Goal: Task Accomplishment & Management: Use online tool/utility

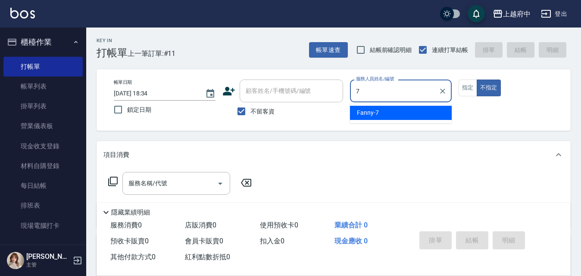
click at [364, 106] on div "Fanny -7" at bounding box center [401, 113] width 102 height 14
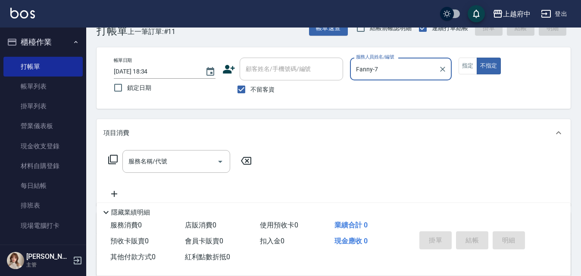
scroll to position [43, 0]
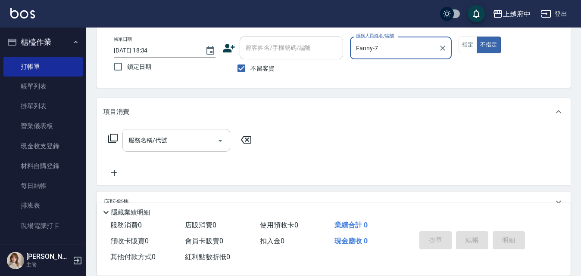
type input "Fanny-7"
click at [172, 141] on input "服務名稱/代號" at bounding box center [169, 140] width 87 height 15
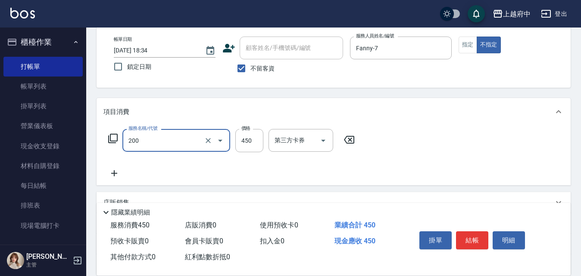
type input "有機洗髮(200)"
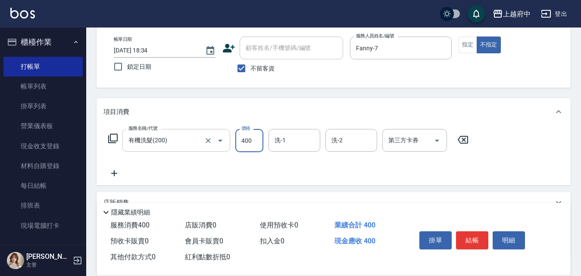
type input "400"
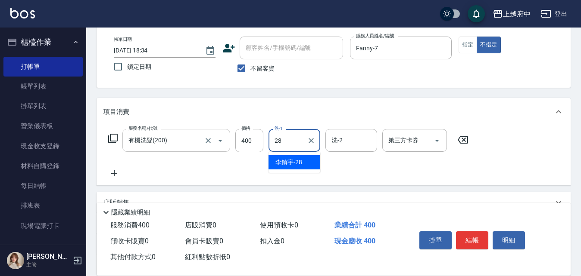
type input "李鎮宇-28"
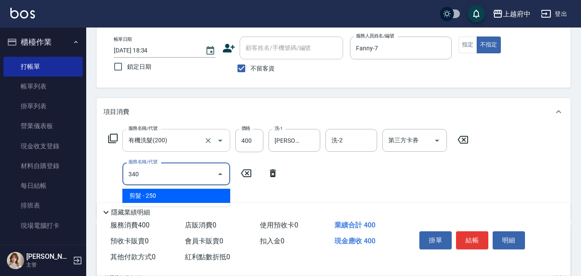
type input "剪髮(340)"
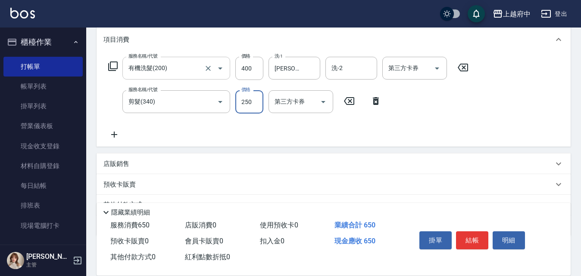
scroll to position [129, 0]
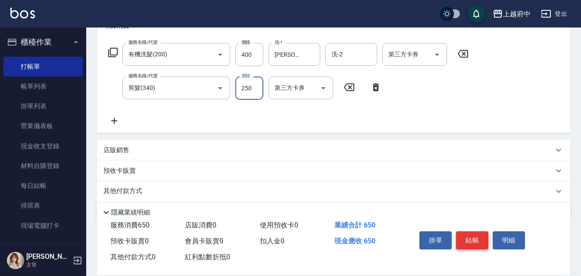
click at [480, 236] on button "結帳" at bounding box center [472, 241] width 32 height 18
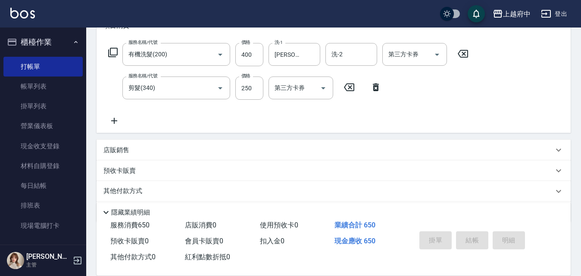
type input "2025/10/09 20:11"
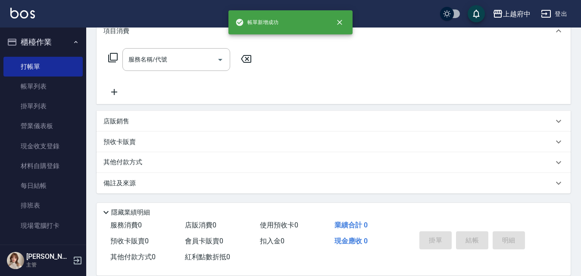
scroll to position [0, 0]
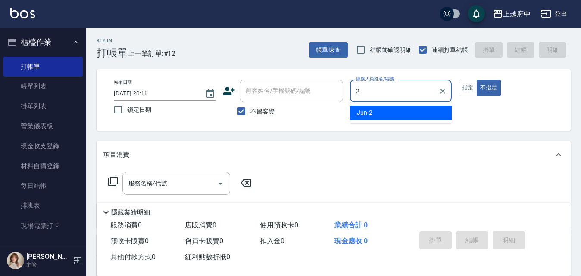
click at [427, 110] on div "Jun -2" at bounding box center [401, 113] width 102 height 14
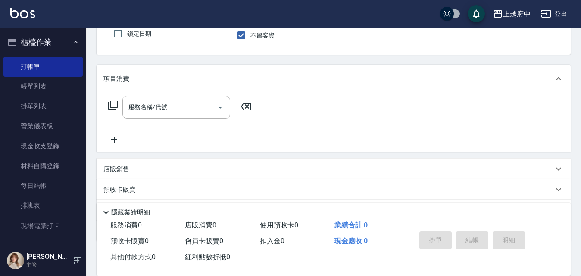
scroll to position [86, 0]
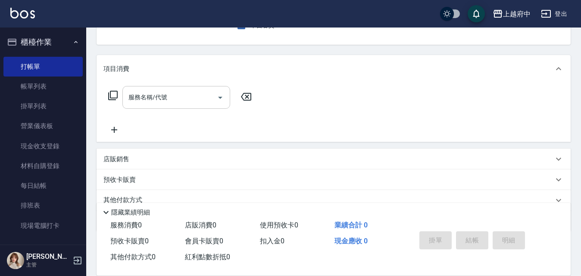
type input "Jun-2"
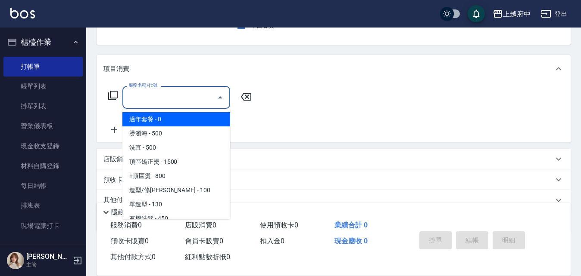
click at [172, 93] on input "服務名稱/代號" at bounding box center [169, 97] width 87 height 15
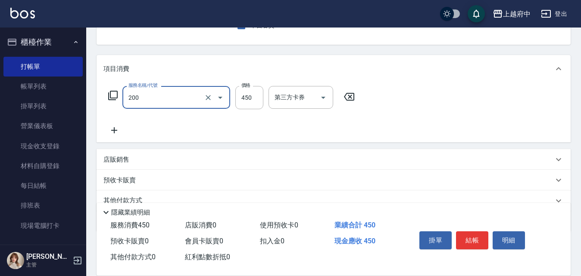
type input "有機洗髮(200)"
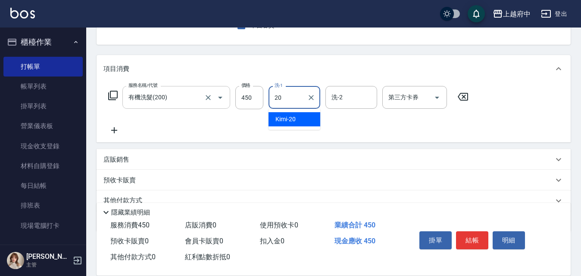
type input "Kimi-20"
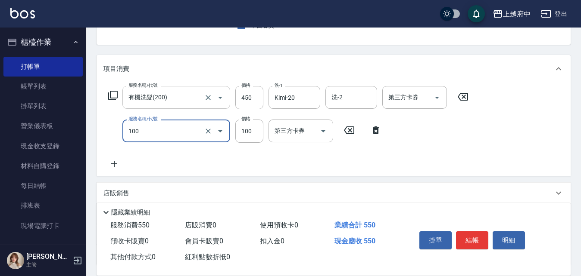
type input "造型/修劉海(100)"
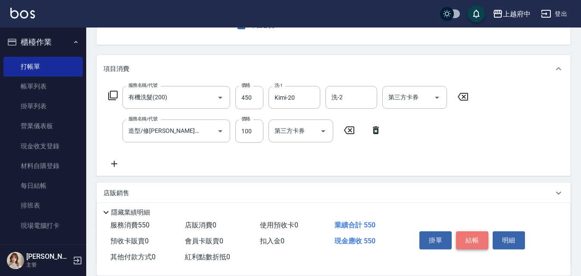
click at [468, 232] on button "結帳" at bounding box center [472, 241] width 32 height 18
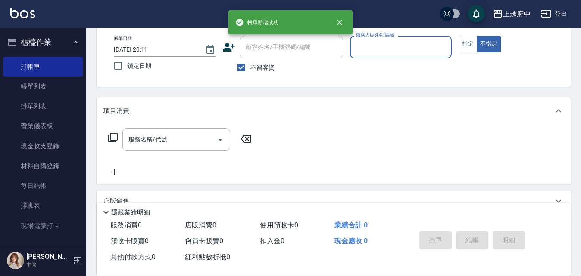
scroll to position [0, 0]
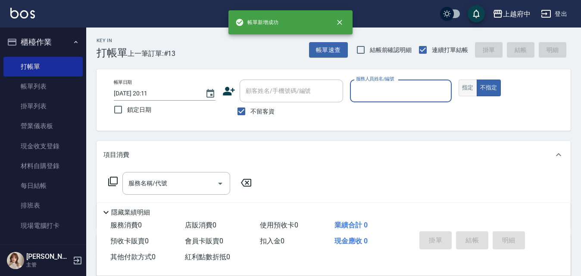
click at [462, 85] on button "指定" at bounding box center [467, 88] width 19 height 17
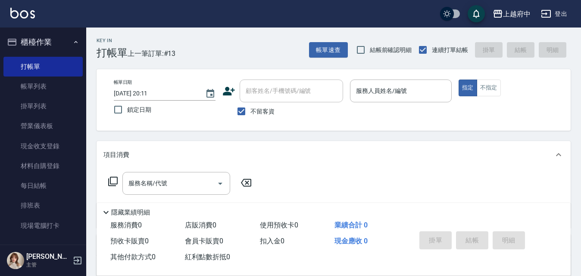
drag, startPoint x: 262, startPoint y: 108, endPoint x: 266, endPoint y: 100, distance: 8.3
click at [262, 106] on label "不留客資" at bounding box center [253, 111] width 42 height 18
click at [250, 106] on input "不留客資" at bounding box center [241, 111] width 18 height 18
checkbox input "false"
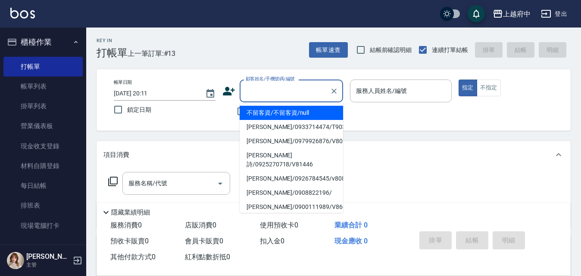
click at [279, 87] on input "顧客姓名/手機號碼/編號" at bounding box center [284, 91] width 83 height 15
type input "ㄔ"
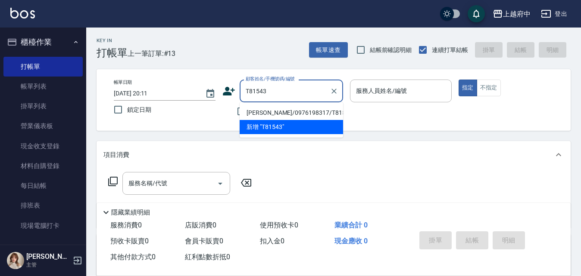
click at [292, 111] on li "郭信瑋/0976198317/T81543" at bounding box center [290, 113] width 103 height 14
type input "郭信瑋/0976198317/T81543"
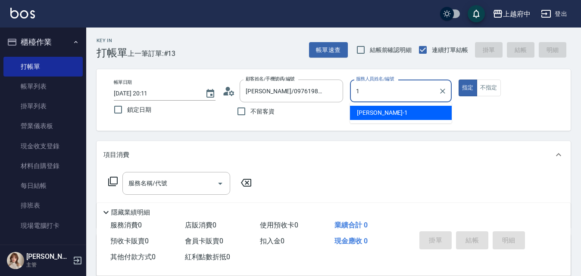
type input "Annie -1"
type button "true"
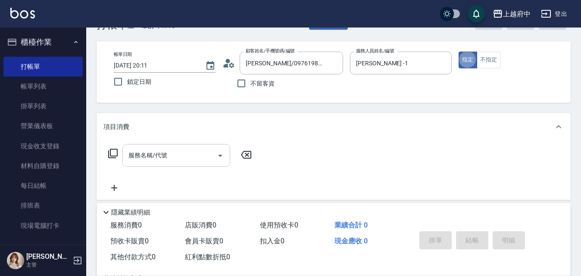
scroll to position [43, 0]
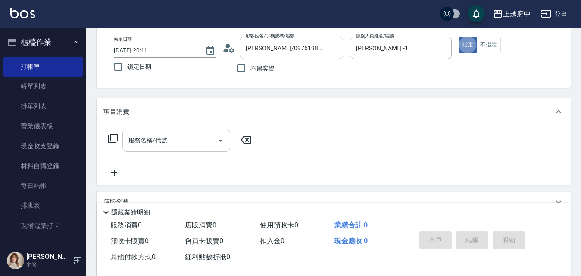
click at [155, 140] on input "服務名稱/代號" at bounding box center [169, 140] width 87 height 15
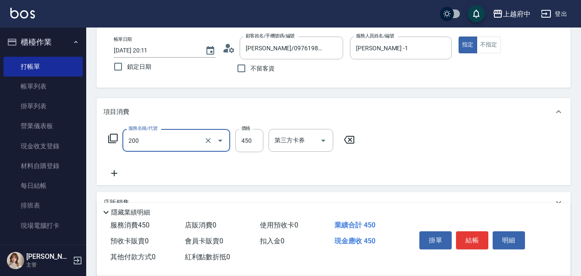
type input "有機洗髮(200)"
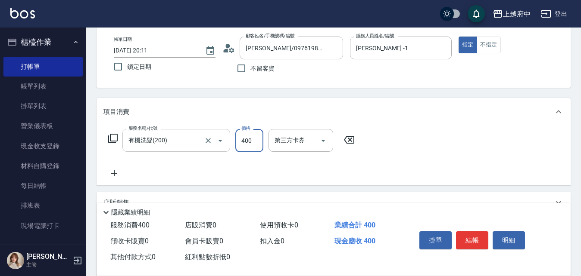
type input "400"
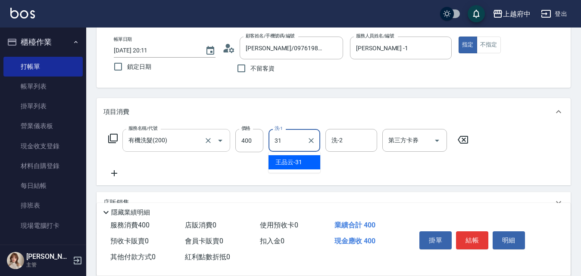
type input "王品云-31"
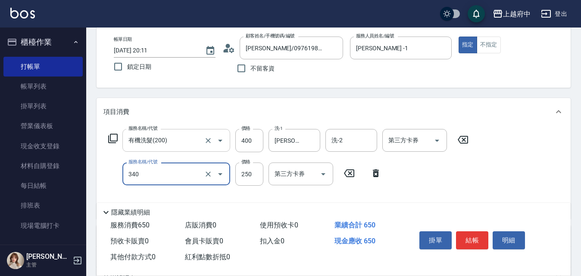
type input "剪髮(340)"
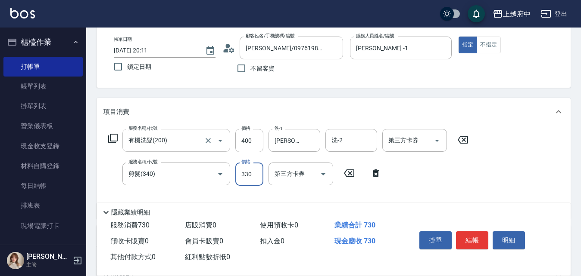
type input "330"
type input "側邊壓貼(5001)"
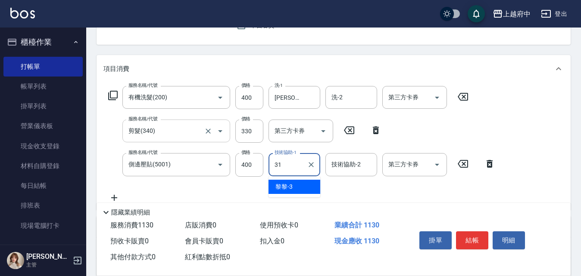
type input "王品云-31"
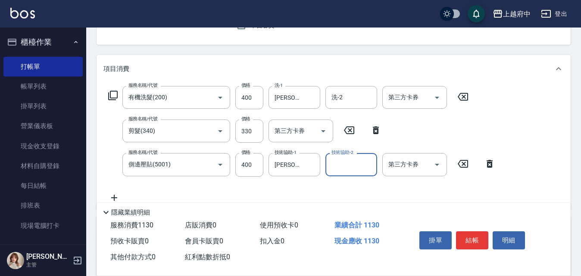
click at [478, 228] on div "掛單 結帳 明細" at bounding box center [472, 241] width 112 height 27
click at [482, 242] on button "結帳" at bounding box center [472, 241] width 32 height 18
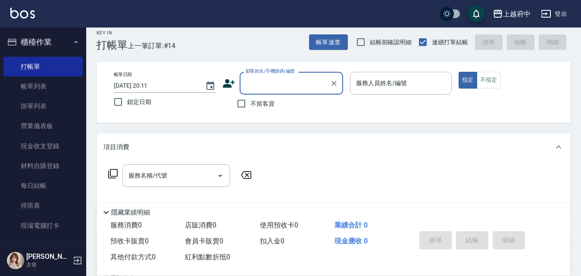
scroll to position [0, 0]
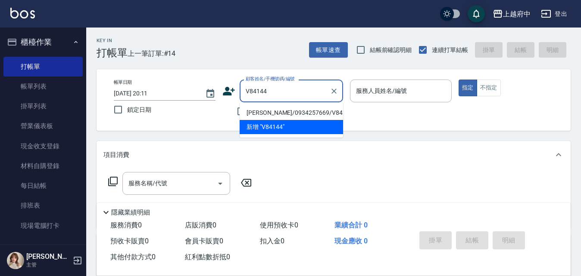
click at [309, 112] on li "丁尹翔/0934257669/V84144" at bounding box center [290, 113] width 103 height 14
type input "丁尹翔/0934257669/V84144"
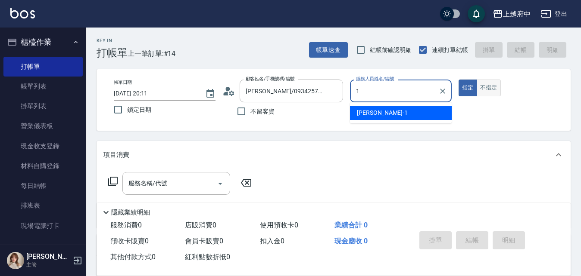
type input "Annie -1"
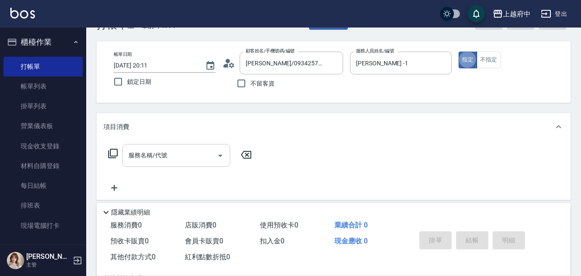
scroll to position [43, 0]
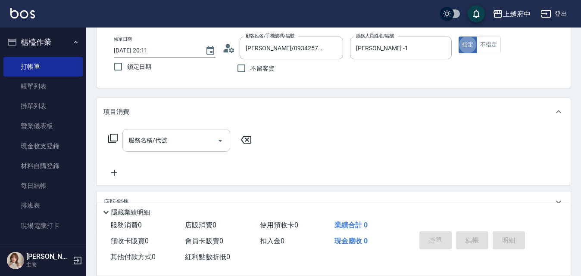
click at [134, 136] on input "服務名稱/代號" at bounding box center [169, 140] width 87 height 15
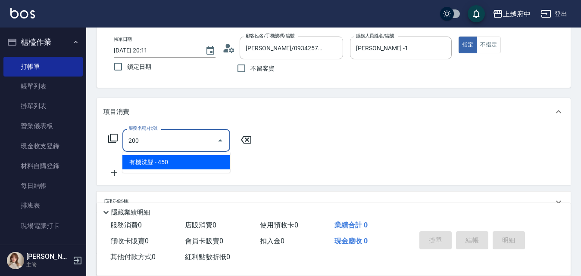
type input "有機洗髮(200)"
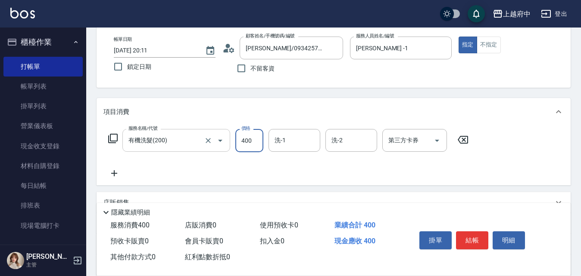
type input "400"
type input "2"
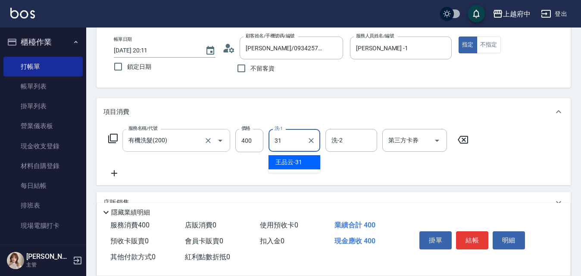
type input "王品云-31"
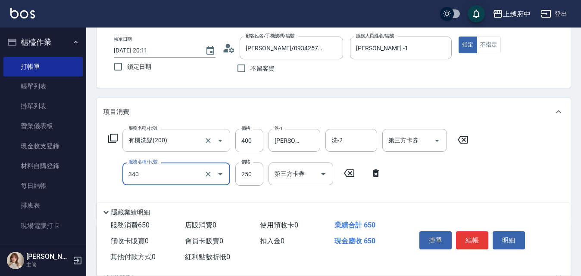
type input "剪髮(340)"
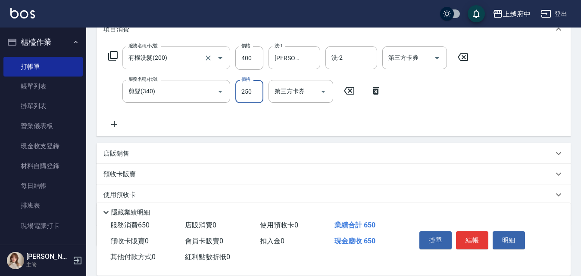
scroll to position [129, 0]
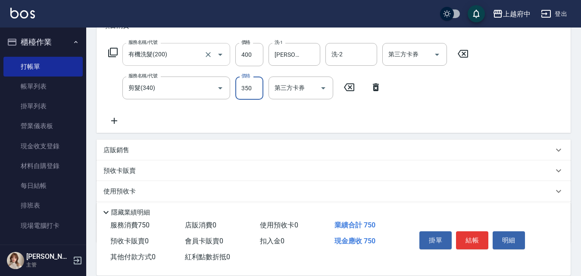
type input "350"
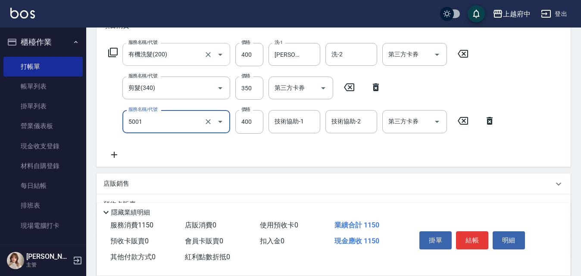
type input "側邊壓貼(5001)"
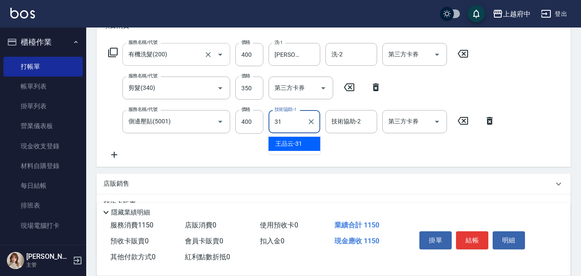
type input "王品云-31"
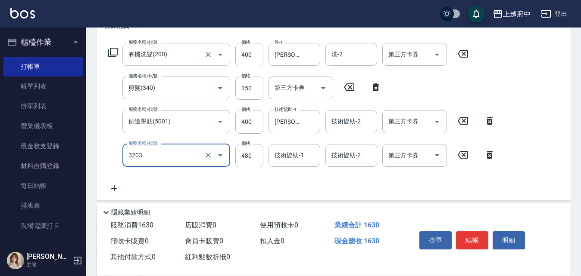
type input "頭皮隔離液(前+後)(3203)"
click at [153, 163] on input "頭皮隔離液(前+後)(3203)" at bounding box center [164, 155] width 76 height 15
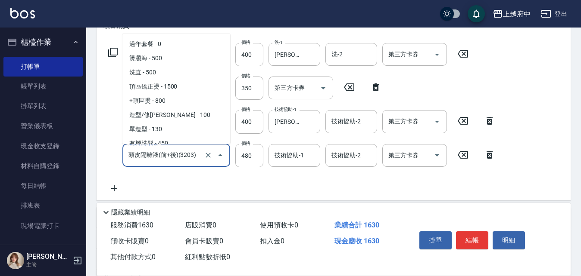
click at [153, 163] on input "頭皮隔離液(前+後)(3203)" at bounding box center [164, 155] width 76 height 15
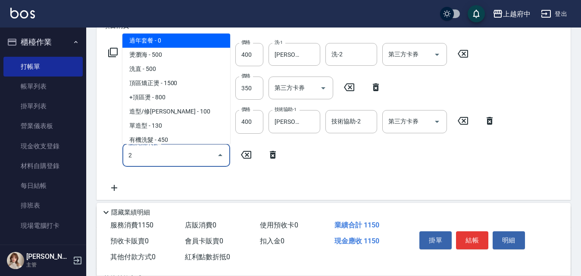
scroll to position [0, 0]
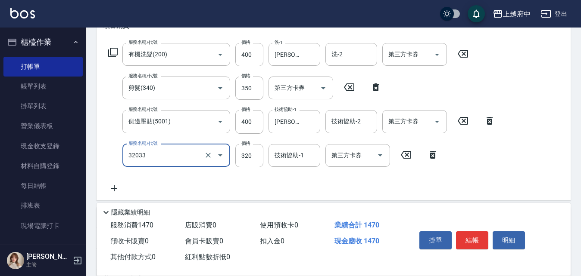
type input "頭皮隔離液(32033)"
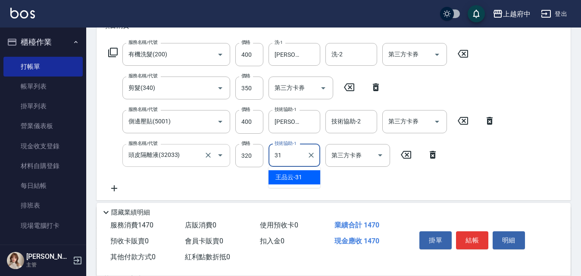
type input "王品云-31"
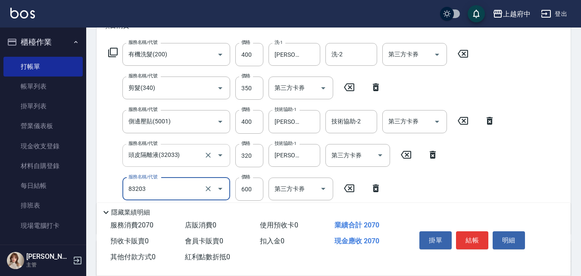
type input "蘆薈敷膜(83203)"
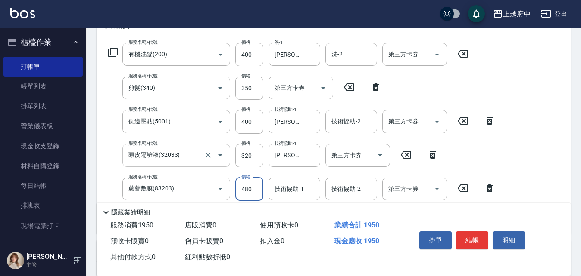
type input "480"
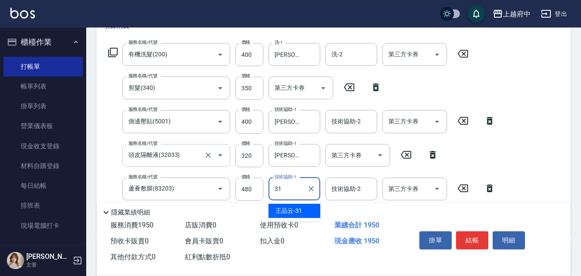
type input "王品云-31"
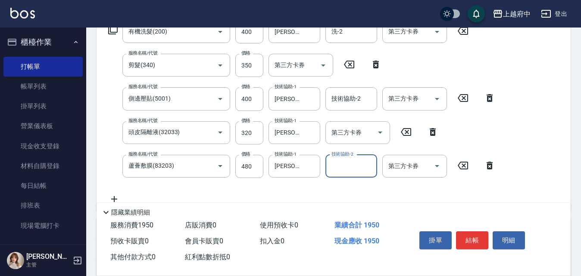
scroll to position [172, 0]
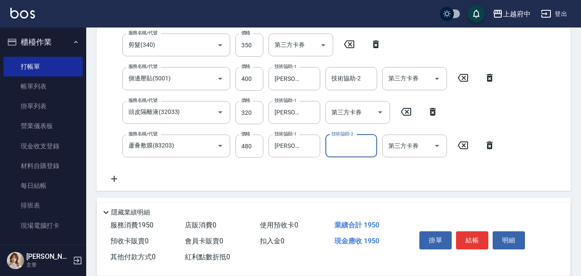
click at [335, 171] on div "服務名稱/代號 有機洗髮(200) 服務名稱/代號 價格 400 價格 洗-1 王品云-31 洗-1 洗-2 洗-2 第三方卡券 第三方卡券 服務名稱/代號 …" at bounding box center [301, 92] width 397 height 184
click at [475, 234] on button "結帳" at bounding box center [472, 241] width 32 height 18
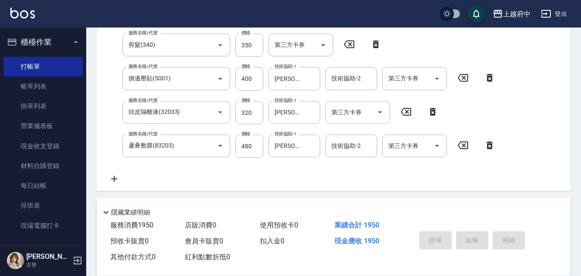
type input "2025/10/09 20:13"
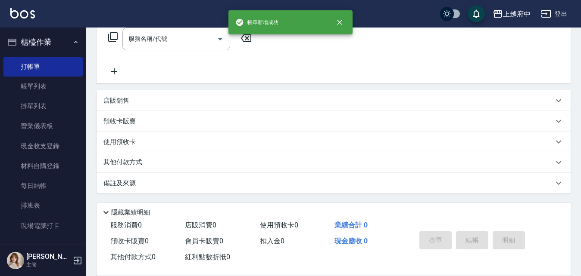
scroll to position [0, 0]
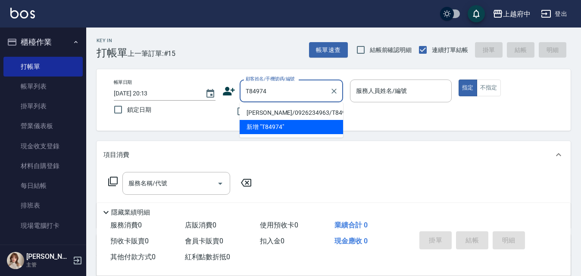
click at [296, 115] on li "王堉霖/0926234963/T84974" at bounding box center [290, 113] width 103 height 14
type input "王堉霖/0926234963/T84974"
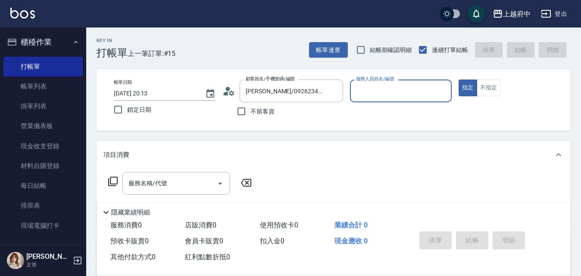
type input "Annie -1"
click at [458, 80] on button "指定" at bounding box center [467, 88] width 19 height 17
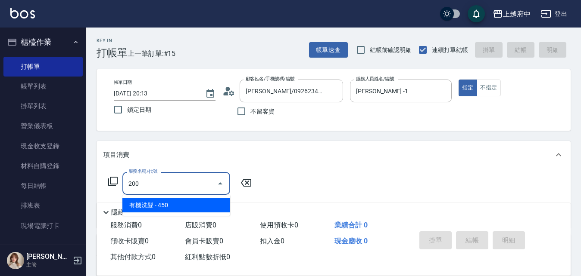
type input "有機洗髮(200)"
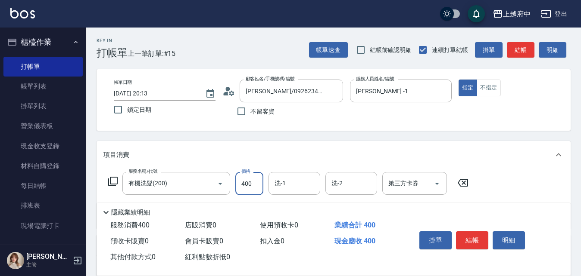
type input "400"
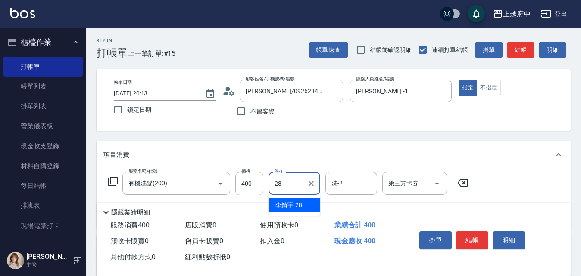
type input "李鎮宇-28"
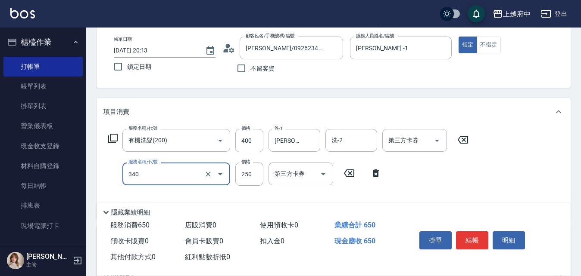
type input "剪髮(340)"
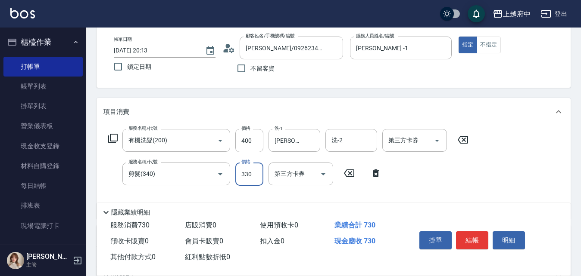
type input "330"
click at [469, 241] on button "結帳" at bounding box center [472, 241] width 32 height 18
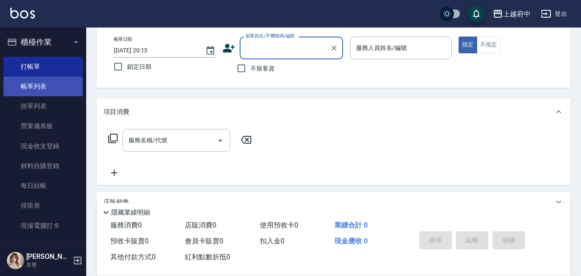
click at [35, 89] on link "帳單列表" at bounding box center [42, 87] width 79 height 20
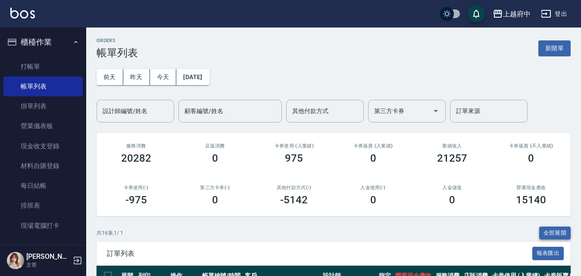
click at [565, 232] on button "全部展開" at bounding box center [555, 233] width 32 height 13
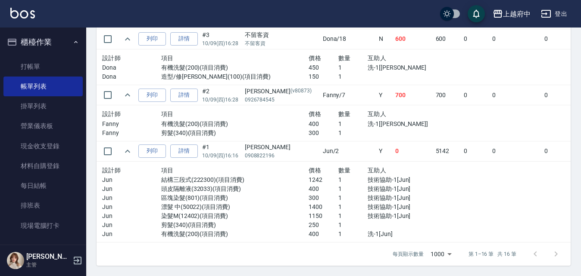
scroll to position [1058, 0]
click at [37, 42] on button "櫃檯作業" at bounding box center [42, 42] width 79 height 22
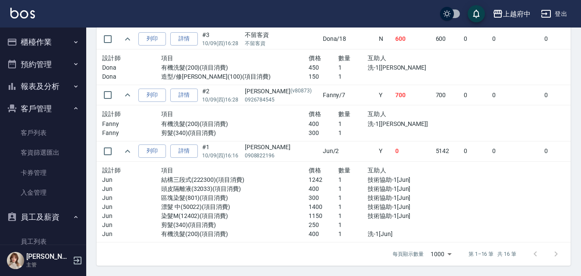
click at [44, 106] on button "客戶管理" at bounding box center [42, 109] width 79 height 22
click at [50, 85] on button "報表及分析" at bounding box center [42, 86] width 79 height 22
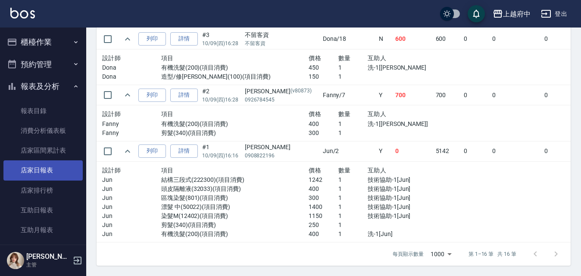
click at [50, 176] on link "店家日報表" at bounding box center [42, 171] width 79 height 20
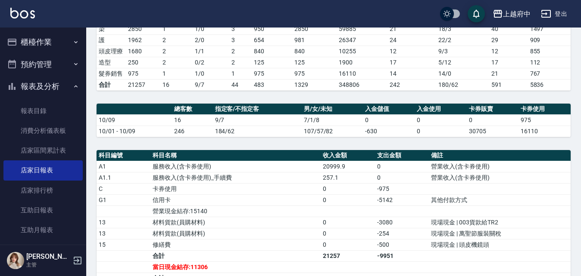
scroll to position [258, 0]
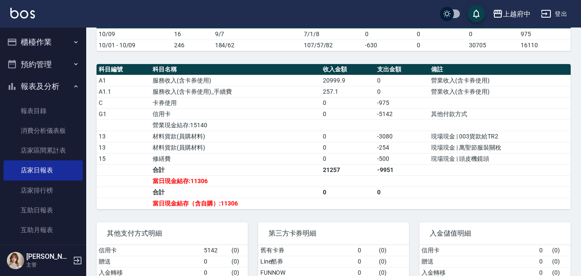
click at [60, 81] on button "報表及分析" at bounding box center [42, 86] width 79 height 22
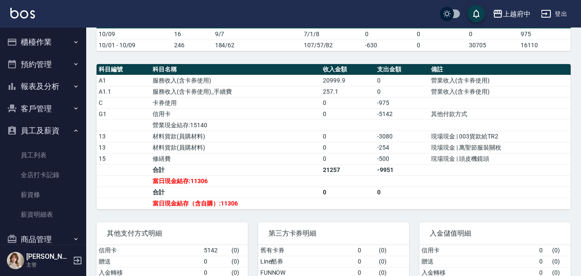
click at [63, 39] on button "櫃檯作業" at bounding box center [42, 42] width 79 height 22
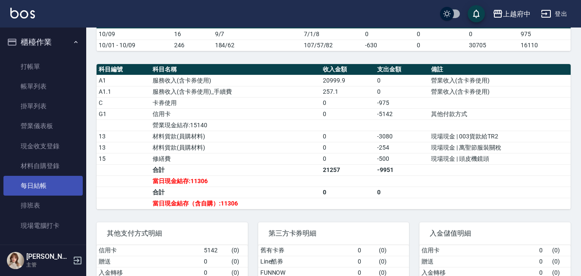
click at [44, 185] on link "每日結帳" at bounding box center [42, 186] width 79 height 20
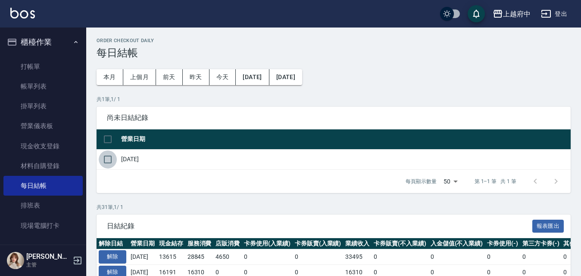
click at [105, 160] on input "checkbox" at bounding box center [108, 160] width 18 height 18
checkbox input "true"
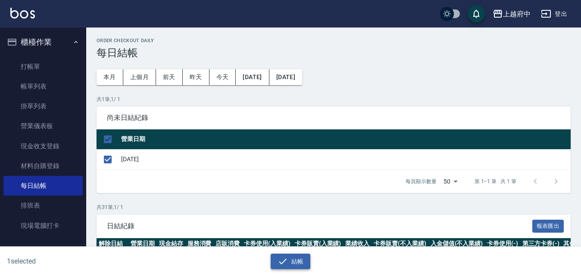
click at [298, 266] on button "結帳" at bounding box center [290, 262] width 40 height 16
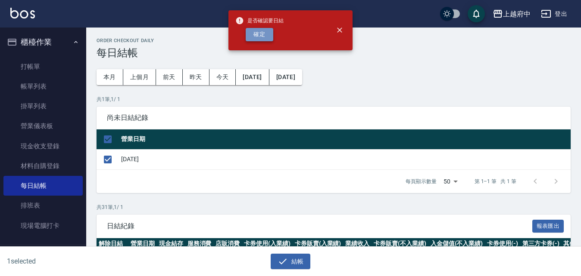
click at [265, 37] on button "確定" at bounding box center [259, 34] width 28 height 13
checkbox input "false"
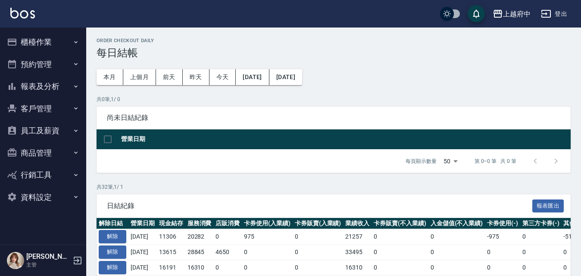
click at [35, 82] on button "報表及分析" at bounding box center [42, 86] width 79 height 22
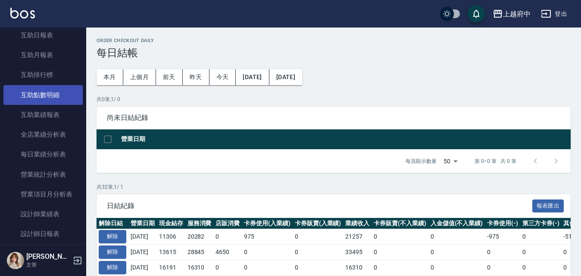
scroll to position [301, 0]
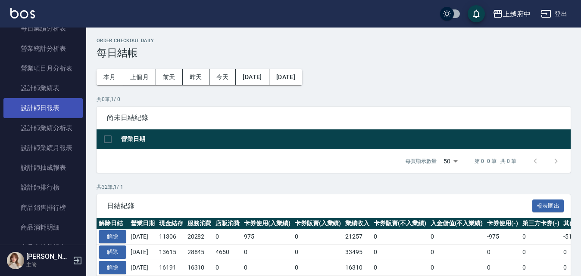
click at [56, 106] on link "設計師日報表" at bounding box center [42, 108] width 79 height 20
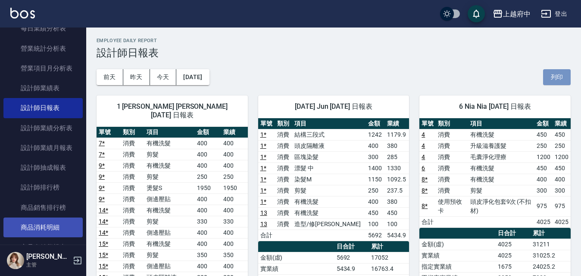
drag, startPoint x: 564, startPoint y: 77, endPoint x: 63, endPoint y: 227, distance: 523.0
click at [564, 77] on button "列印" at bounding box center [557, 77] width 28 height 16
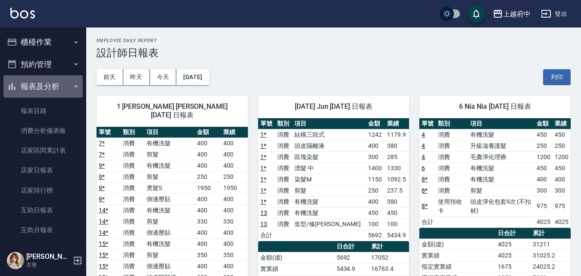
drag, startPoint x: 46, startPoint y: 91, endPoint x: 50, endPoint y: 73, distance: 18.1
click at [46, 91] on button "報表及分析" at bounding box center [42, 86] width 79 height 22
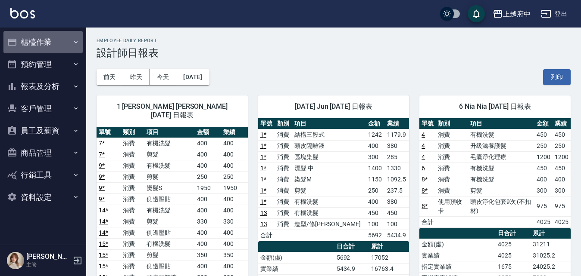
click at [50, 42] on button "櫃檯作業" at bounding box center [42, 42] width 79 height 22
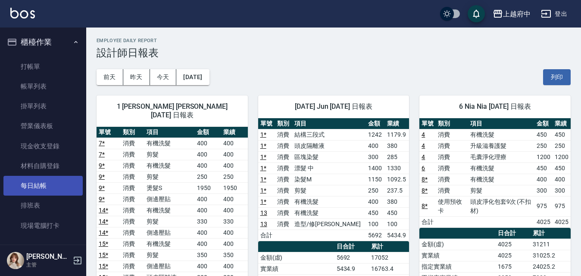
click at [35, 184] on link "每日結帳" at bounding box center [42, 186] width 79 height 20
